Goal: Task Accomplishment & Management: Use online tool/utility

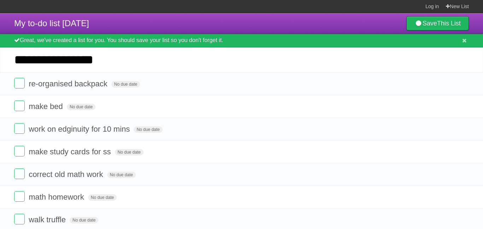
type input "**********"
click input "*********" at bounding box center [0, 0] width 0 height 0
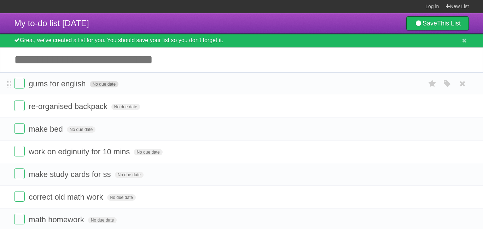
click at [113, 87] on span "No due date" at bounding box center [104, 84] width 29 height 6
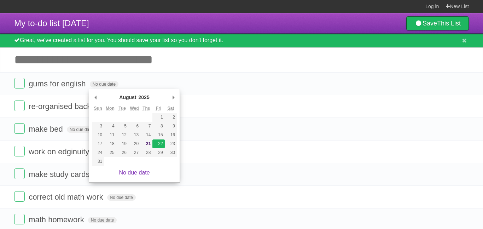
type span "[DATE]"
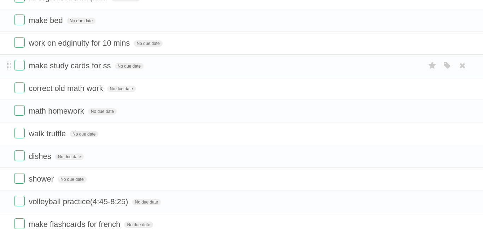
scroll to position [110, 0]
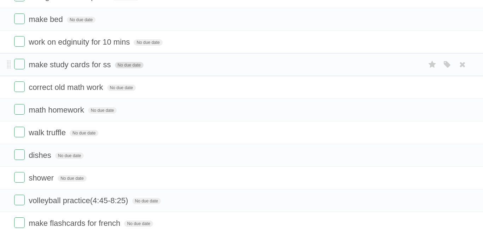
click at [131, 68] on span "No due date" at bounding box center [129, 65] width 29 height 6
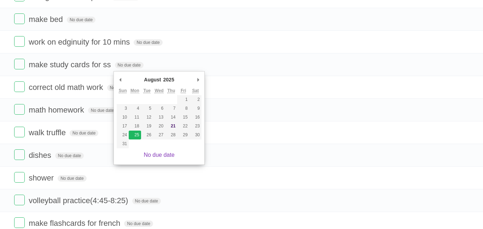
type span "[DATE]"
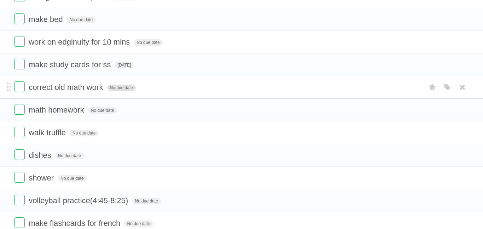
click at [129, 90] on span "No due date" at bounding box center [121, 87] width 29 height 6
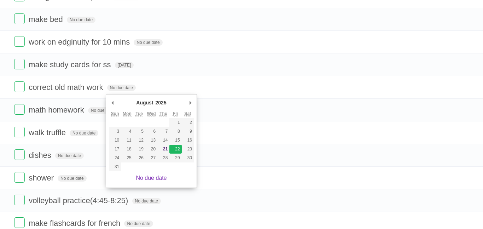
type span "[DATE]"
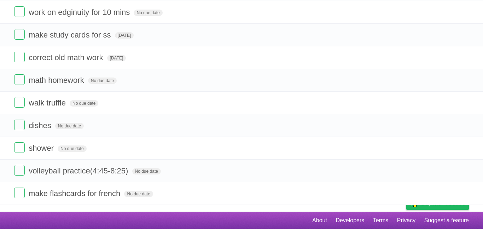
scroll to position [145, 0]
click at [104, 80] on span "No due date" at bounding box center [102, 80] width 29 height 6
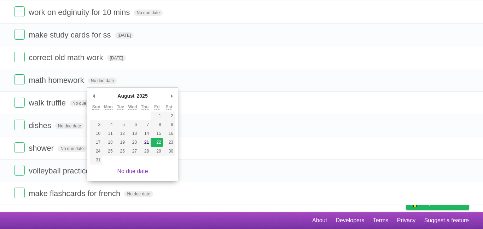
type span "[DATE]"
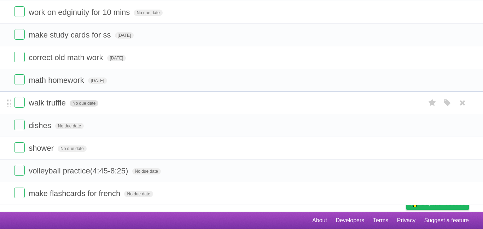
click at [81, 100] on span "No due date" at bounding box center [84, 103] width 29 height 6
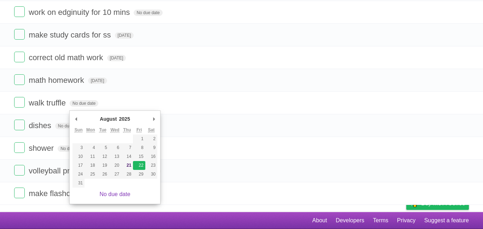
type span "[DATE]"
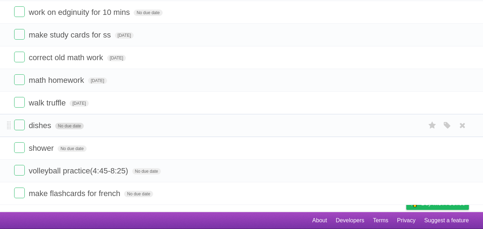
click at [75, 124] on span "No due date" at bounding box center [69, 126] width 29 height 6
click at [79, 142] on form "shower No due date White Red Blue Green Purple Orange" at bounding box center [241, 148] width 455 height 12
click at [68, 124] on span "[DATE]" at bounding box center [64, 126] width 19 height 6
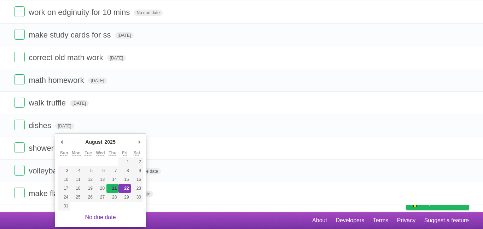
type span "[DATE]"
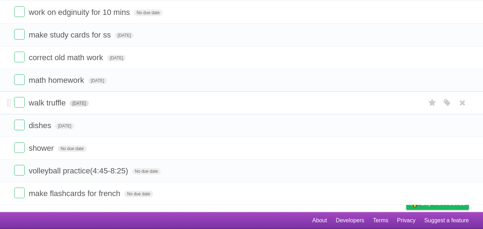
click at [89, 100] on span "[DATE]" at bounding box center [79, 103] width 19 height 6
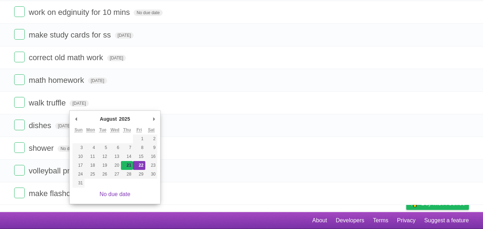
type span "[DATE]"
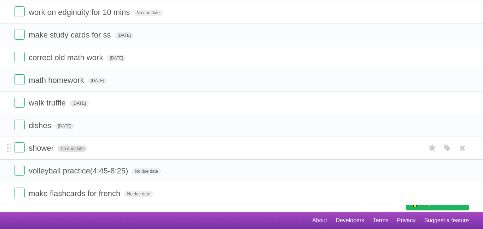
click at [71, 147] on span "No due date" at bounding box center [72, 148] width 29 height 6
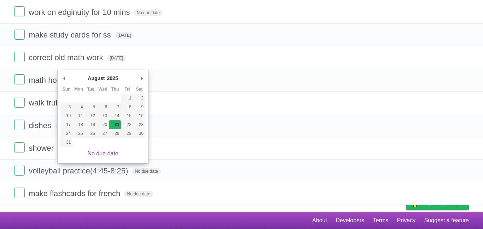
type span "[DATE]"
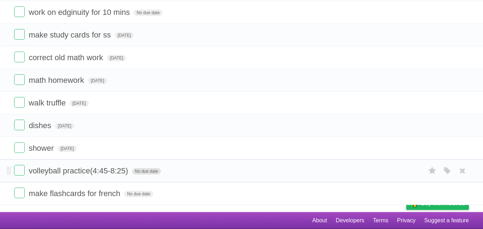
click at [135, 170] on span "No due date" at bounding box center [146, 171] width 29 height 6
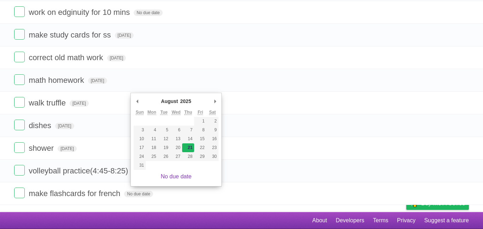
type span "[DATE]"
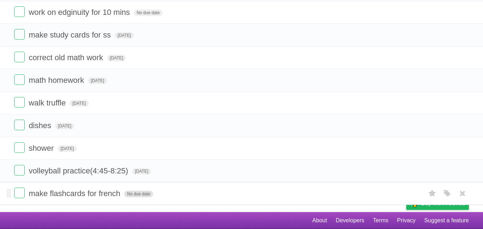
click at [141, 193] on span "No due date" at bounding box center [138, 194] width 29 height 6
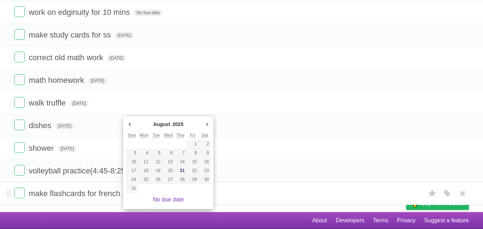
click at [242, 193] on form "make flashcards for french No due date White Red Blue Green Purple Orange" at bounding box center [241, 193] width 455 height 12
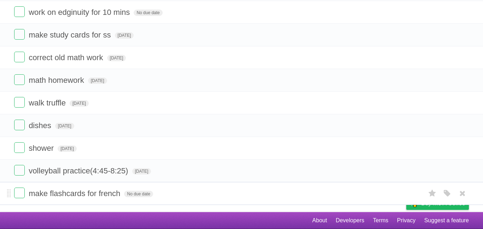
scroll to position [0, 0]
